Goal: Find specific page/section

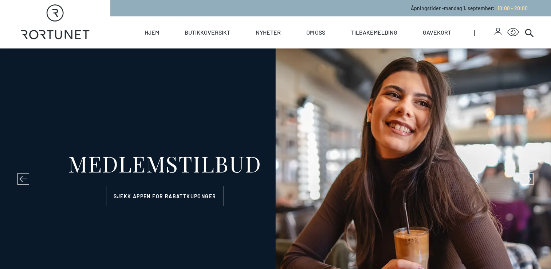
select select "NO"
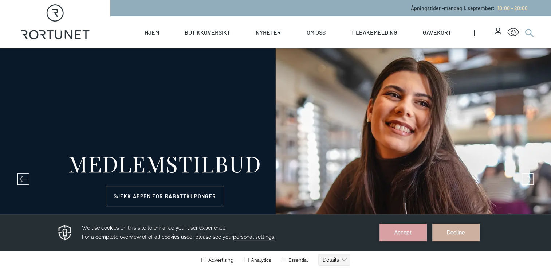
click at [530, 30] on circle at bounding box center [527, 31] width 5 height 5
click at [527, 32] on icon at bounding box center [528, 32] width 9 height 9
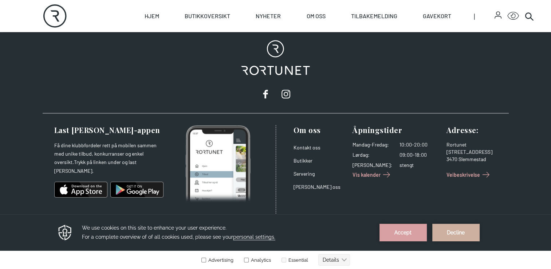
scroll to position [480, 0]
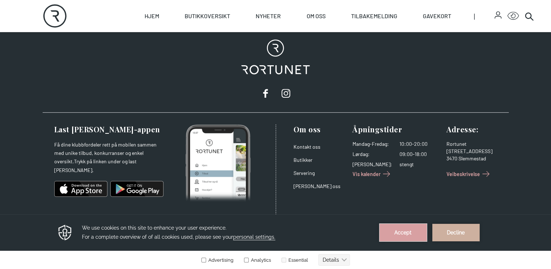
drag, startPoint x: 411, startPoint y: 227, endPoint x: 415, endPoint y: 437, distance: 210.4
click at [411, 227] on button "Accept" at bounding box center [402, 231] width 47 height 17
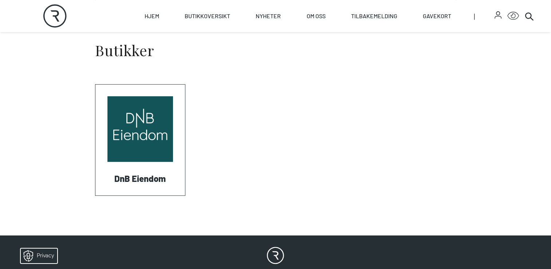
scroll to position [261, 0]
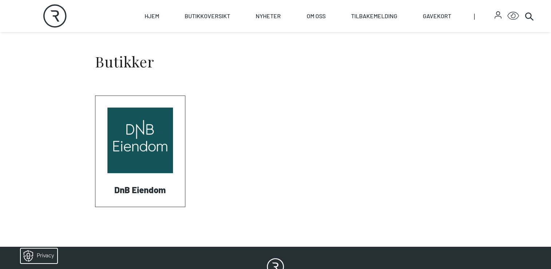
click at [95, 206] on link "Visit: DnB Eiendom" at bounding box center [95, 206] width 0 height 0
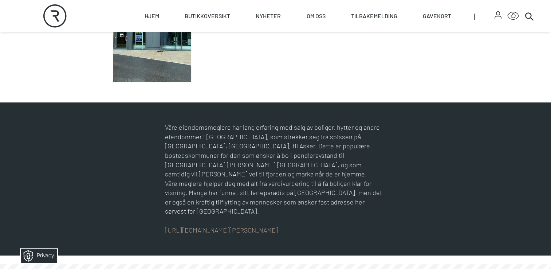
scroll to position [146, 0]
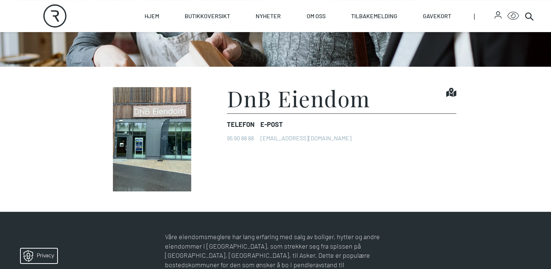
click at [150, 113] on img at bounding box center [152, 139] width 115 height 104
